Goal: Navigation & Orientation: Find specific page/section

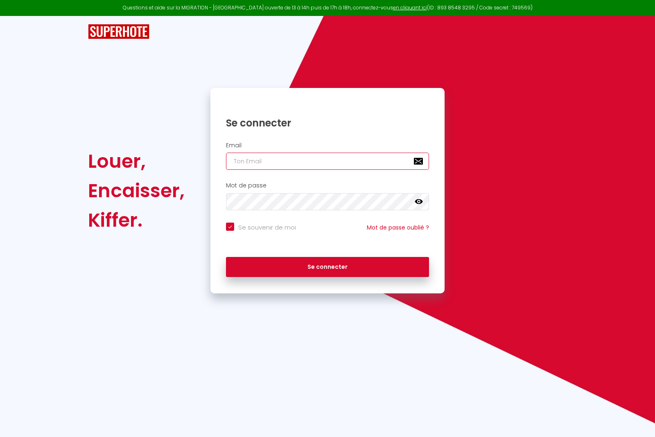
click at [310, 163] on input "email" at bounding box center [327, 161] width 203 height 17
type input "y"
checkbox input "true"
type input "ya"
checkbox input "true"
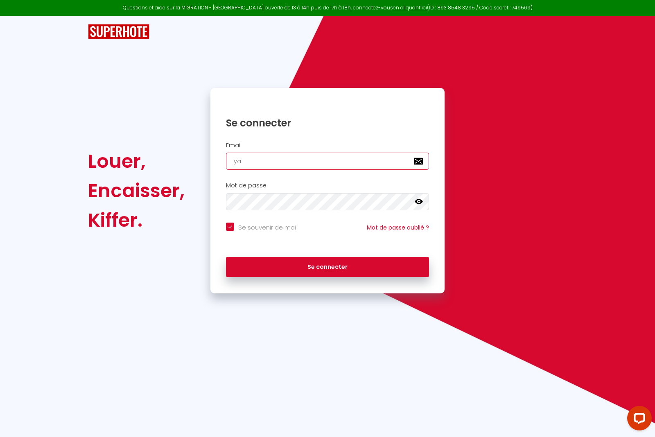
type input "[PERSON_NAME]"
checkbox input "true"
type input "[PERSON_NAME]"
checkbox input "true"
type input "[PERSON_NAME]"
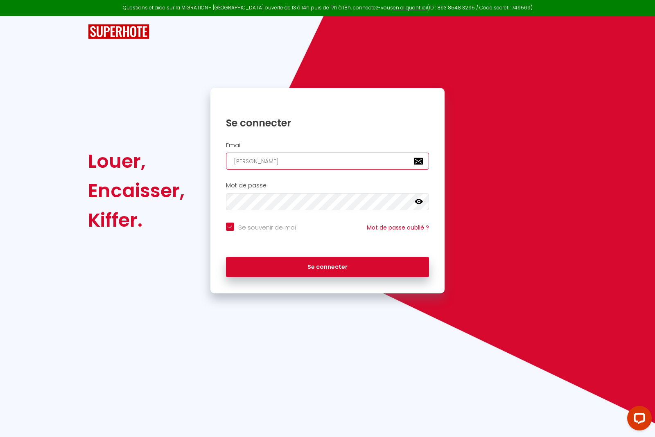
checkbox input "true"
type input "yannic"
checkbox input "true"
type input "[PERSON_NAME]"
checkbox input "true"
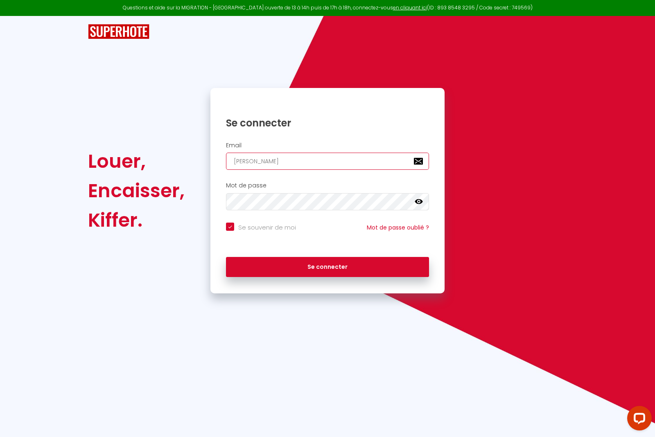
type input "yannick&"
checkbox input "true"
type input "yannick&@"
checkbox input "true"
type input "yannick&"
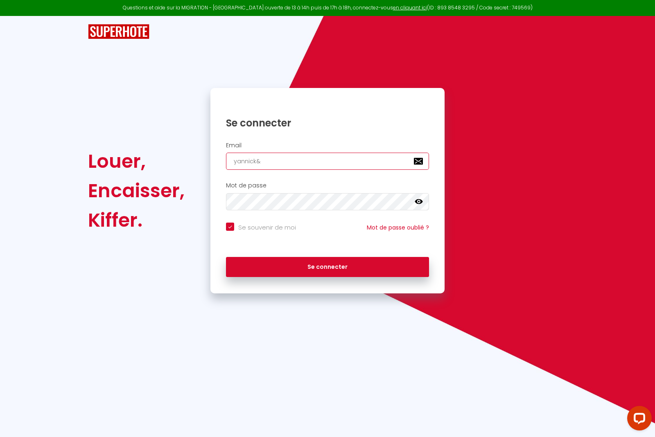
checkbox input "true"
type input "[PERSON_NAME]"
checkbox input "true"
type input "[PERSON_NAME]@"
checkbox input "true"
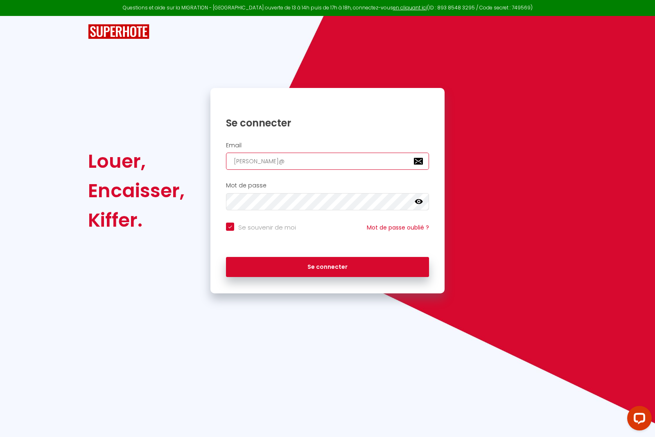
type input "[PERSON_NAME]"
checkbox input "true"
type input "[PERSON_NAME]"
checkbox input "true"
type input "[PERSON_NAME]"
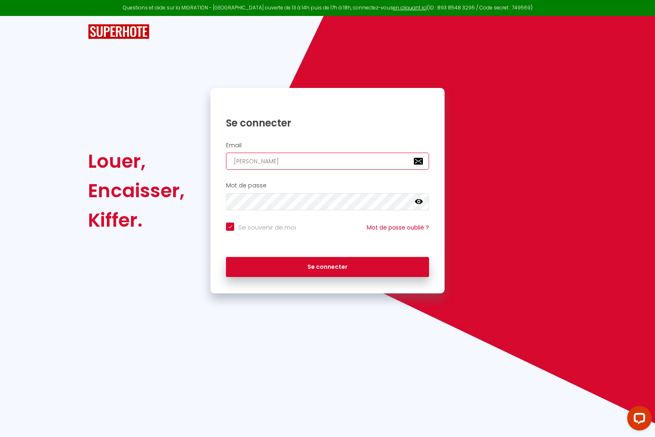
checkbox input "true"
type input "[PERSON_NAME]"
checkbox input "true"
type input "[PERSON_NAME]"
checkbox input "true"
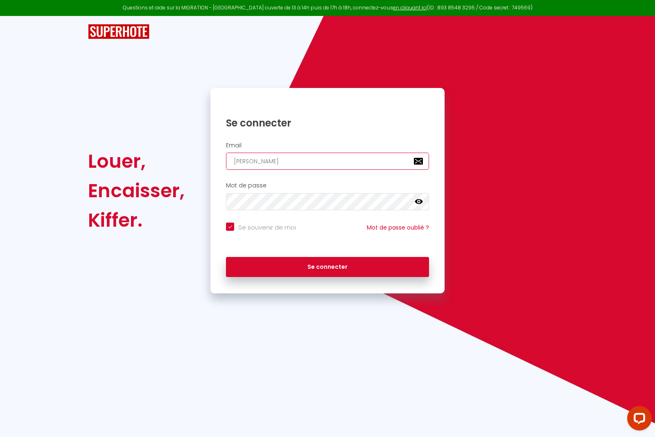
type input "[PERSON_NAME]."
checkbox input "true"
type input "[PERSON_NAME]"
checkbox input "true"
type input "[PERSON_NAME][EMAIL_ADDRESS][DOMAIN_NAME]"
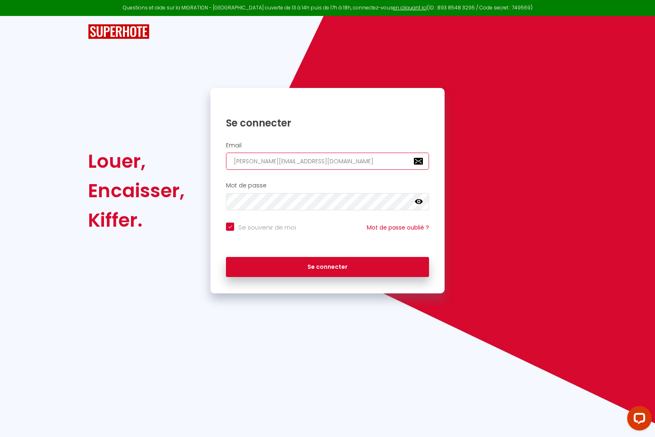
checkbox input "true"
type input "[PERSON_NAME][EMAIL_ADDRESS][DOMAIN_NAME]"
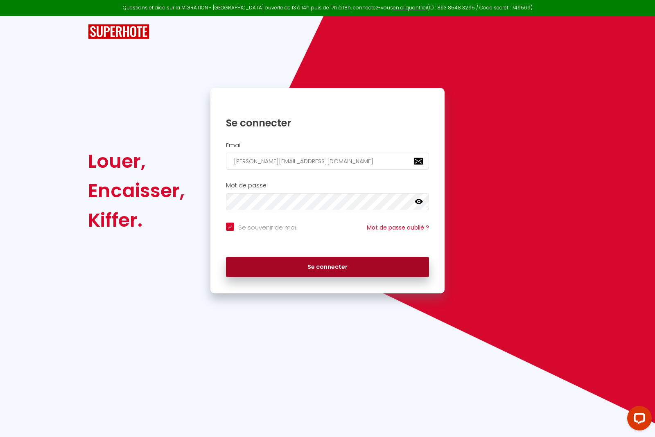
click at [379, 263] on button "Se connecter" at bounding box center [327, 267] width 203 height 20
checkbox input "true"
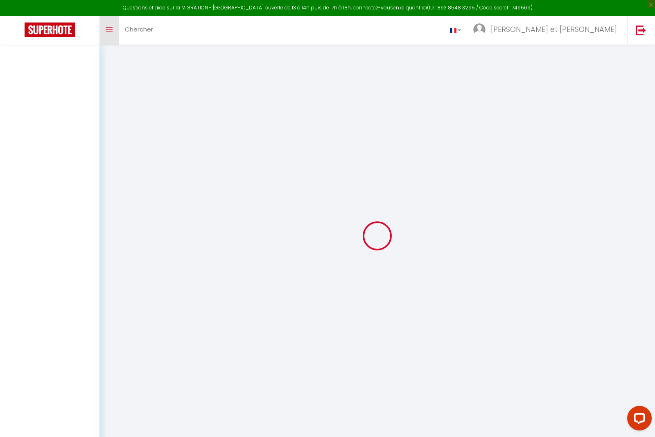
click at [110, 28] on icon "Toggle menubar" at bounding box center [109, 29] width 7 height 5
click at [109, 27] on icon "Toggle menubar" at bounding box center [109, 29] width 7 height 5
click at [48, 27] on img at bounding box center [50, 30] width 50 height 14
click at [111, 18] on link "Toggle menubar" at bounding box center [109, 30] width 19 height 29
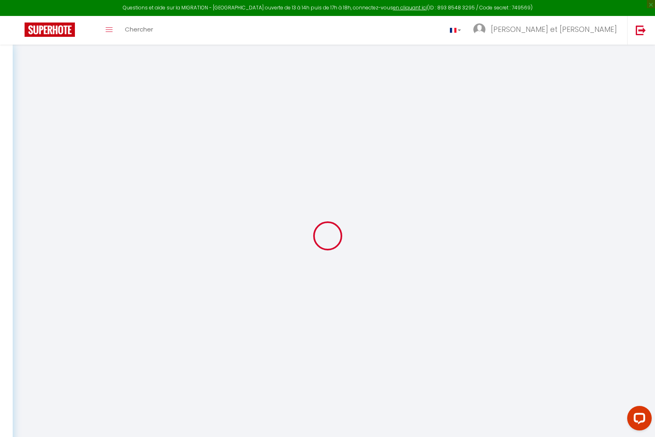
click at [47, 25] on img at bounding box center [50, 30] width 50 height 14
click at [39, 29] on img at bounding box center [50, 30] width 50 height 14
